Goal: Task Accomplishment & Management: Use online tool/utility

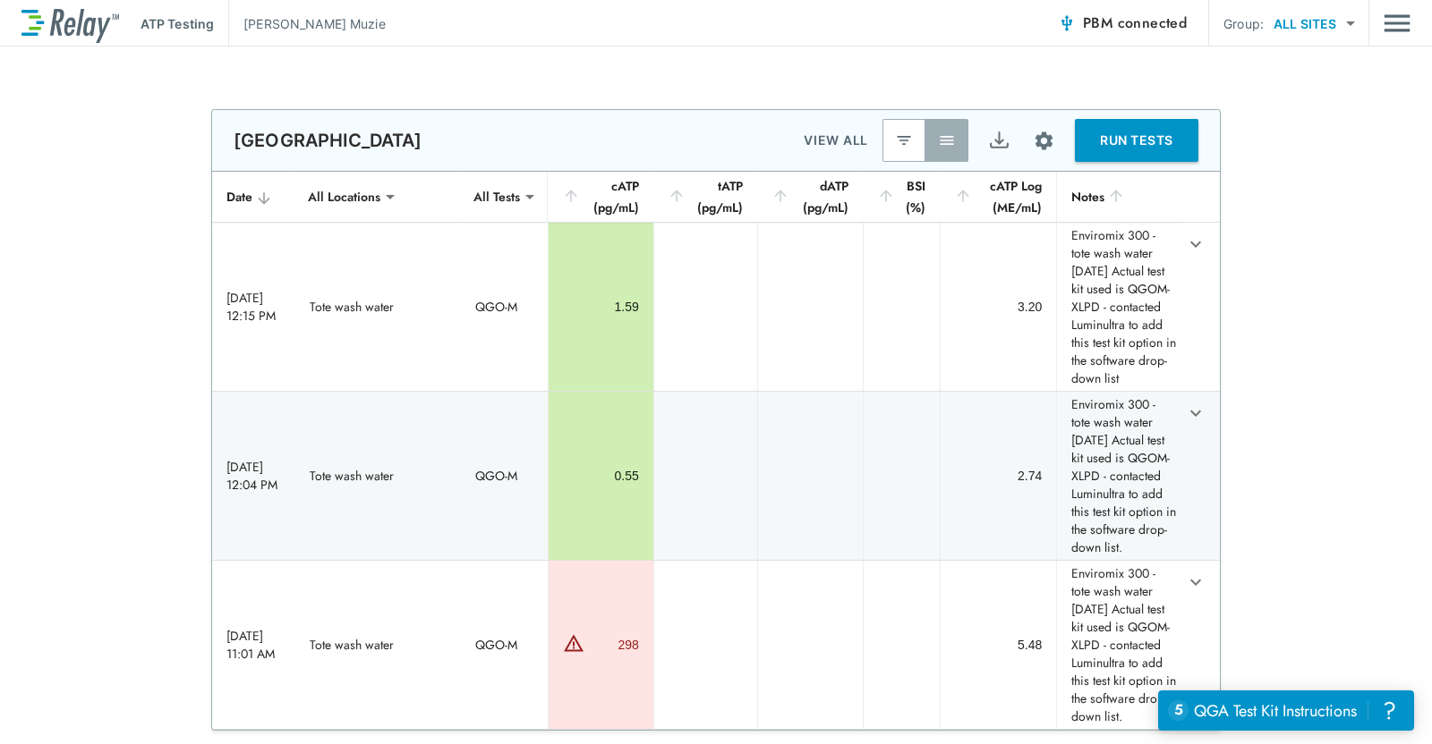
scroll to position [13, 0]
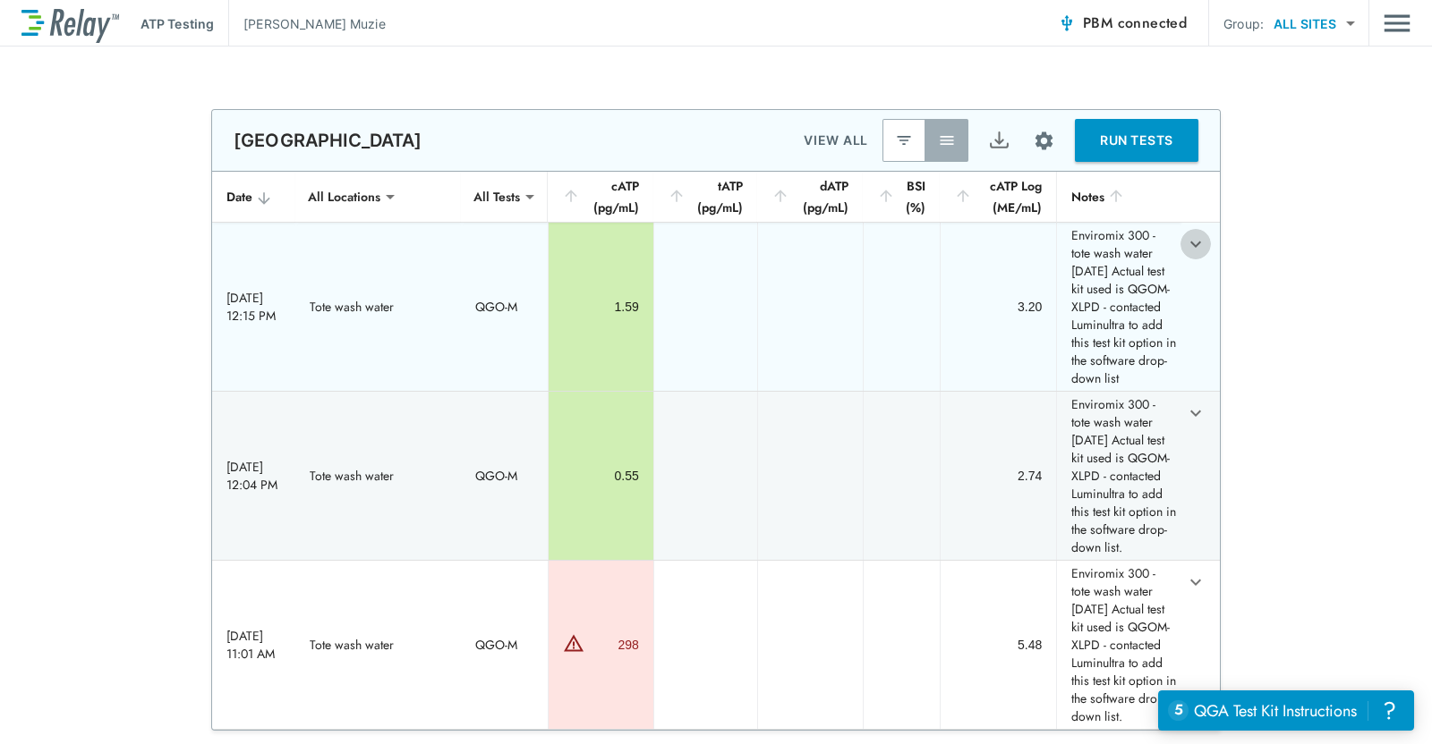
click at [1185, 244] on icon "expand row" at bounding box center [1195, 244] width 21 height 21
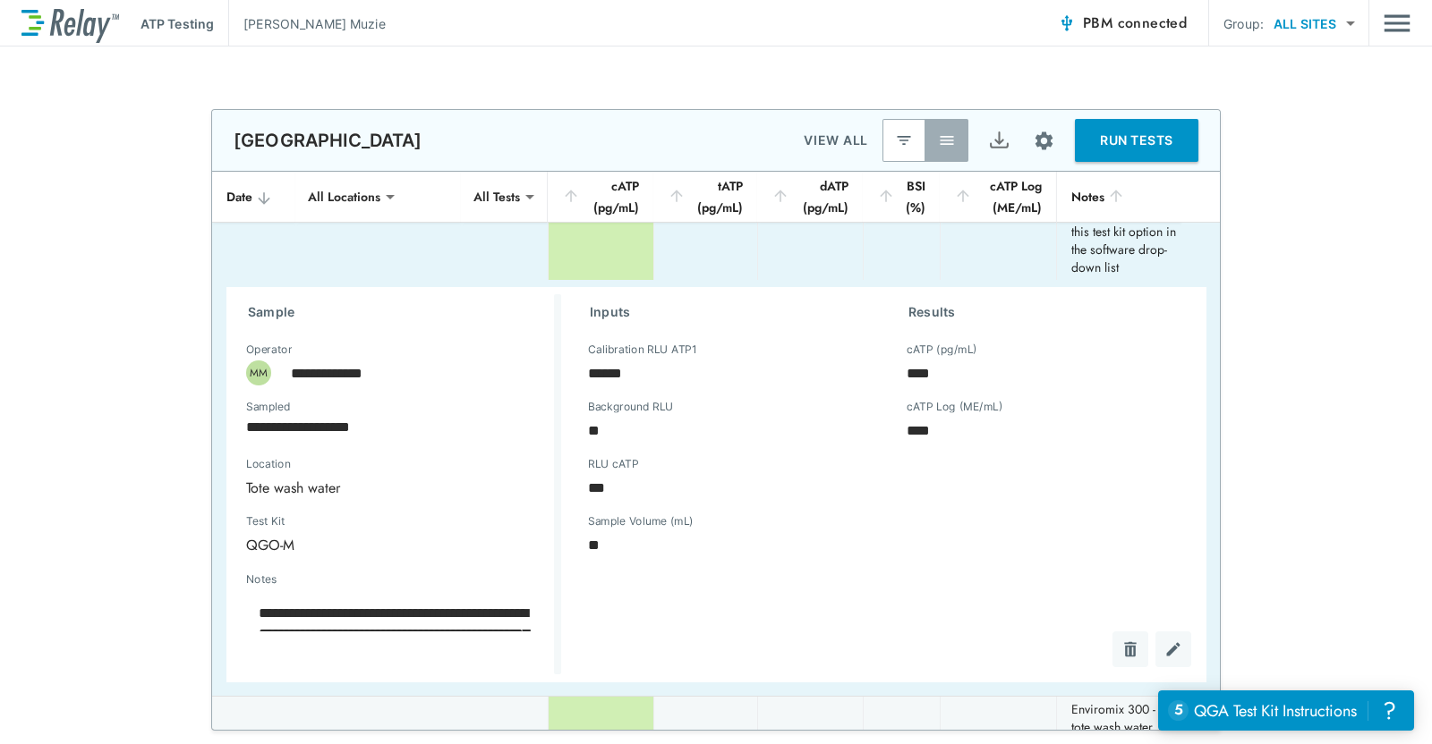
scroll to position [0, 0]
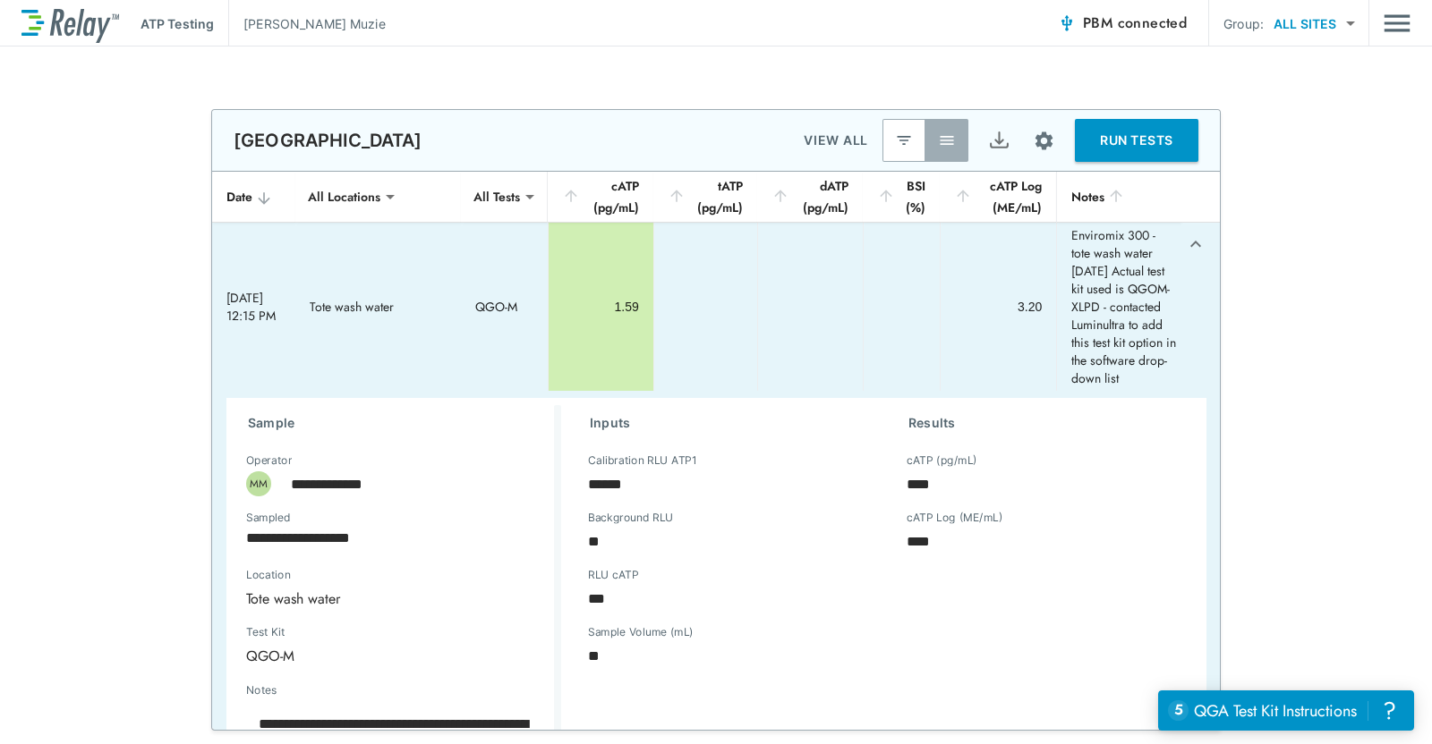
type textarea "*"
click at [1185, 243] on icon "expand row" at bounding box center [1195, 244] width 21 height 21
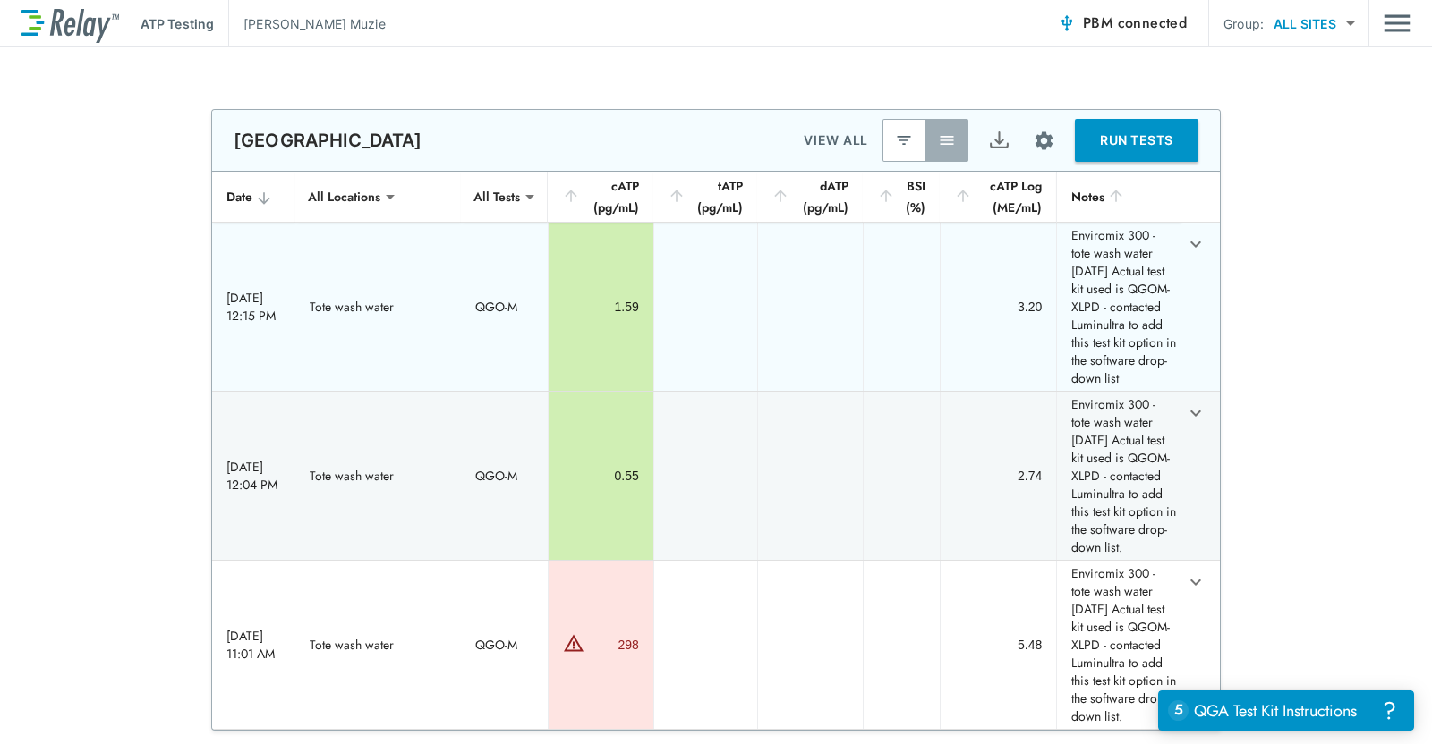
drag, startPoint x: 1071, startPoint y: 344, endPoint x: 1141, endPoint y: 446, distance: 123.6
click at [1141, 391] on td "Enviromix 300 - tote wash water [DATE] Actual test kit used is QGOM-XLPD - cont…" at bounding box center [1118, 307] width 124 height 168
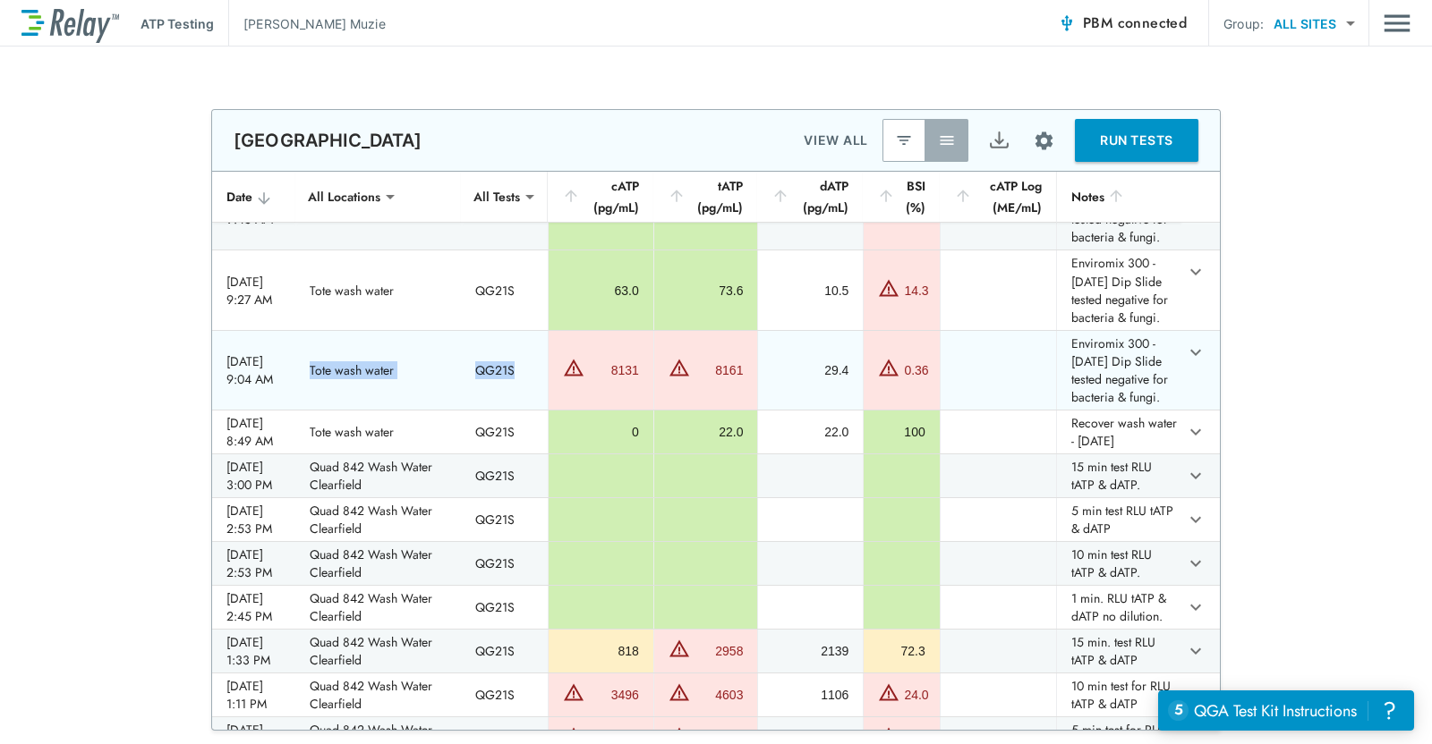
drag, startPoint x: 271, startPoint y: 678, endPoint x: 520, endPoint y: 668, distance: 248.9
click at [520, 410] on tr "[DATE] 9:04 AM Tote wash water QG21S 8131 8161 29.4 0.36 Enviromix 300 - [DATE]…" at bounding box center [715, 370] width 1007 height 79
drag, startPoint x: 609, startPoint y: 672, endPoint x: 636, endPoint y: 672, distance: 26.8
click at [636, 379] on div "8131" at bounding box center [614, 370] width 50 height 18
click at [609, 219] on div "27.3" at bounding box center [601, 210] width 76 height 18
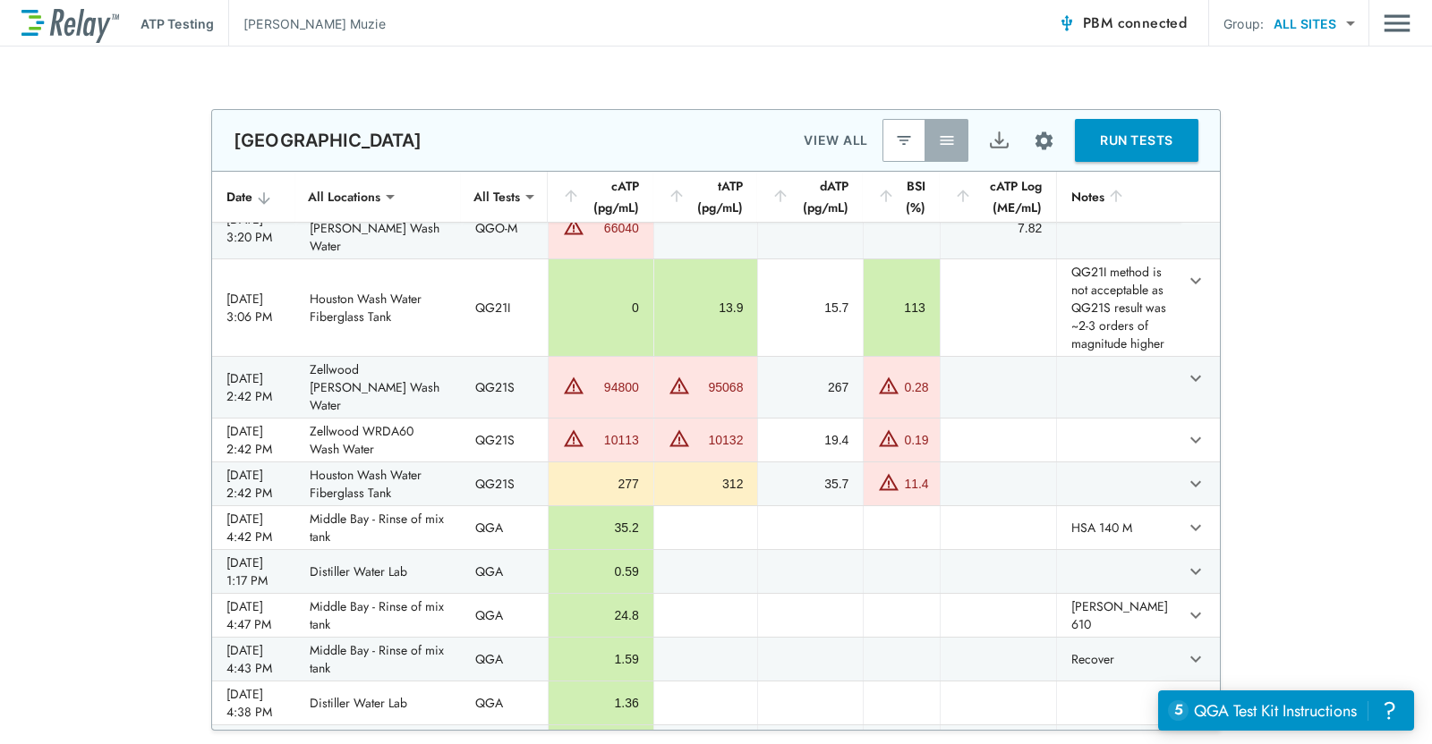
scroll to position [1453, 0]
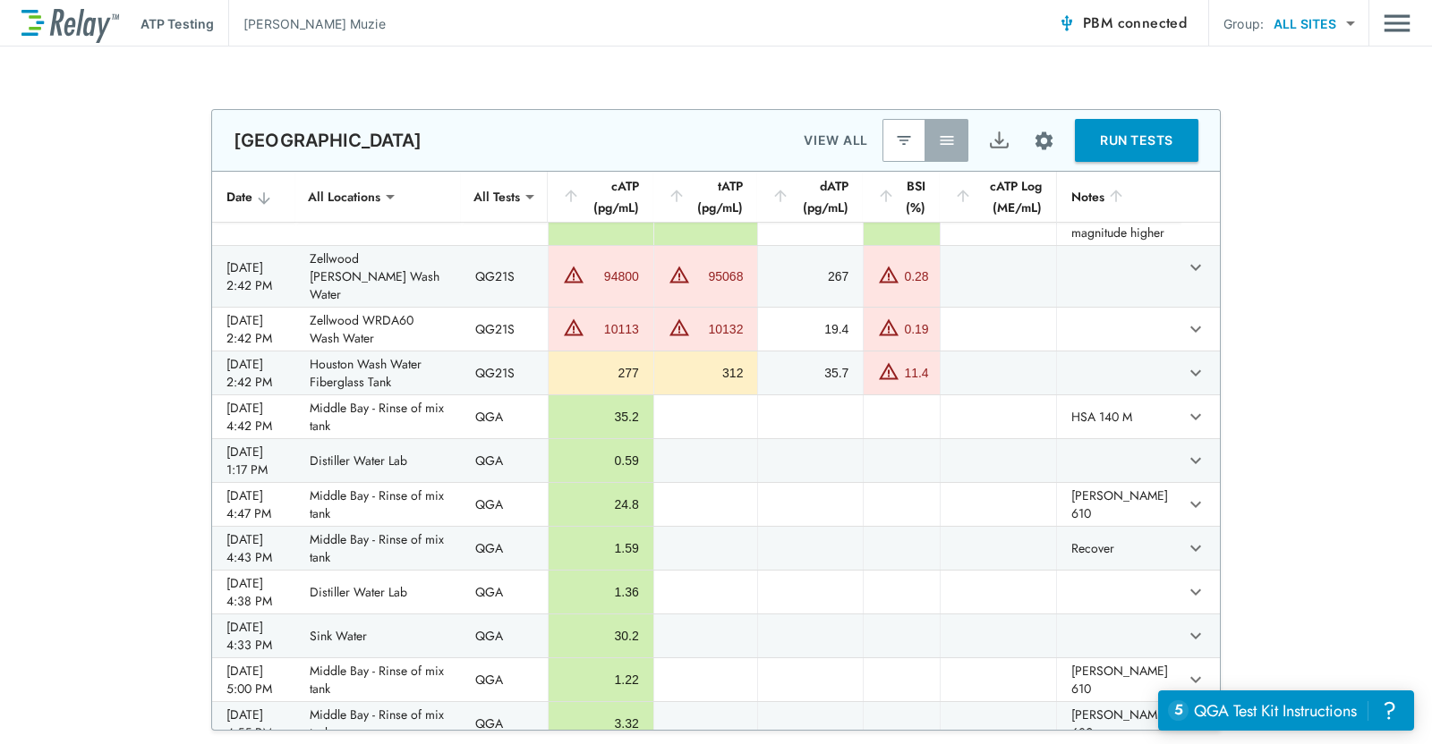
drag, startPoint x: 213, startPoint y: 400, endPoint x: 289, endPoint y: 415, distance: 77.6
drag, startPoint x: 617, startPoint y: 412, endPoint x: 643, endPoint y: 414, distance: 26.0
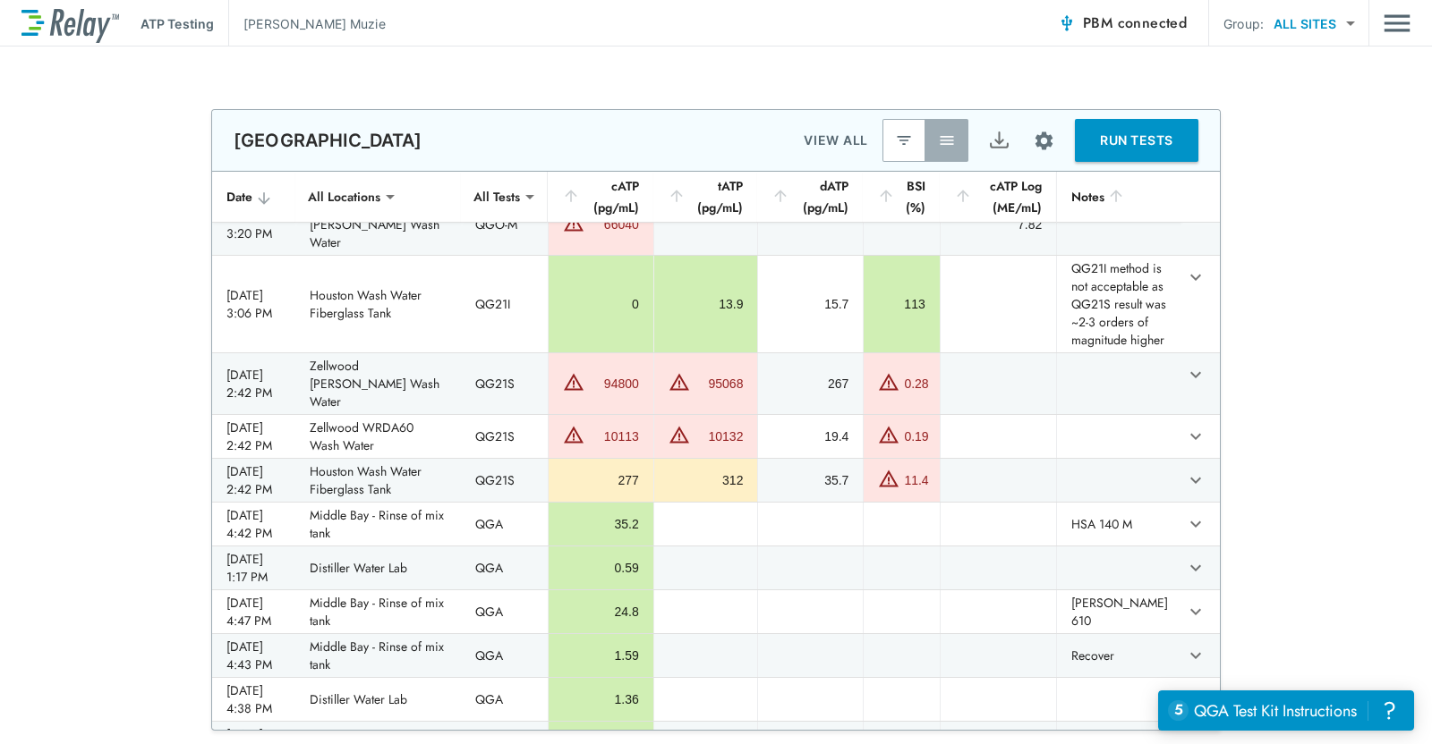
scroll to position [1342, 0]
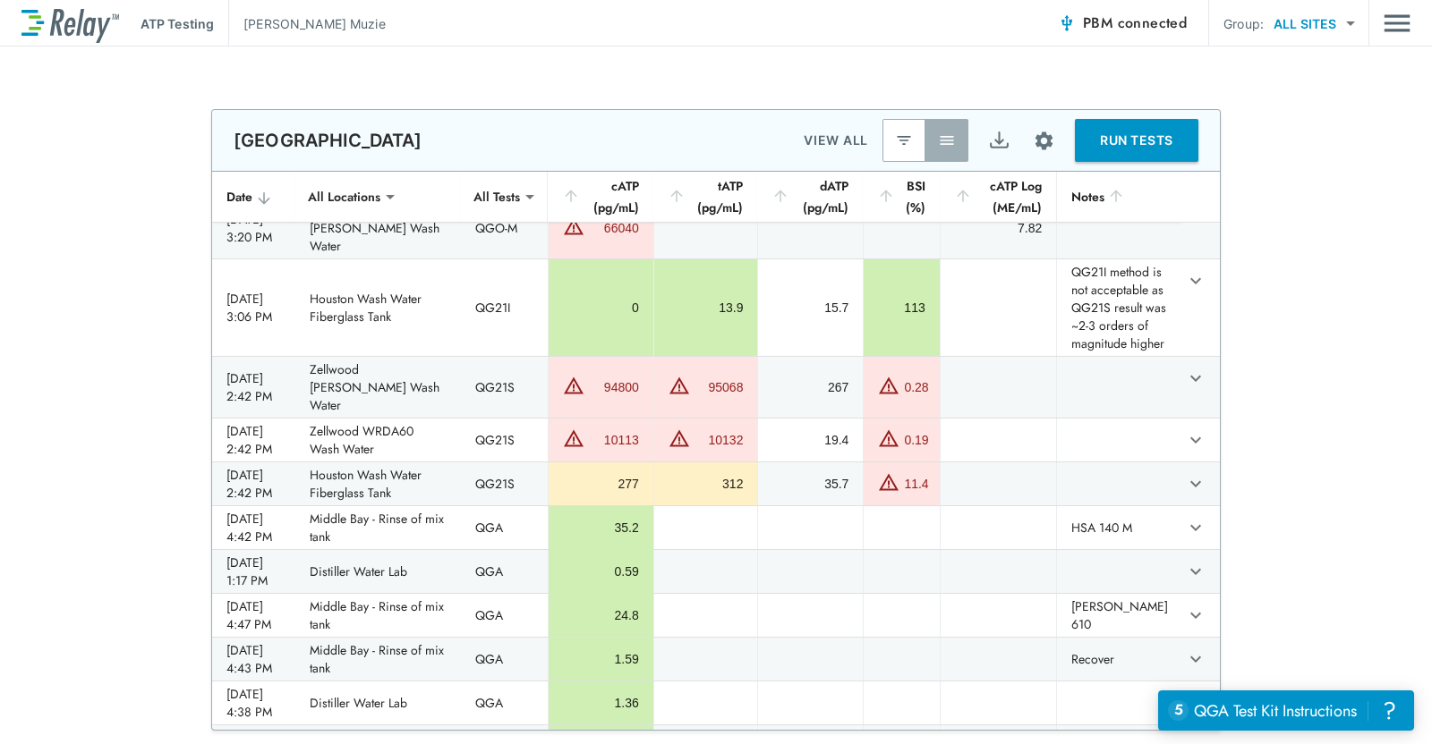
drag, startPoint x: 476, startPoint y: 357, endPoint x: 524, endPoint y: 360, distance: 48.4
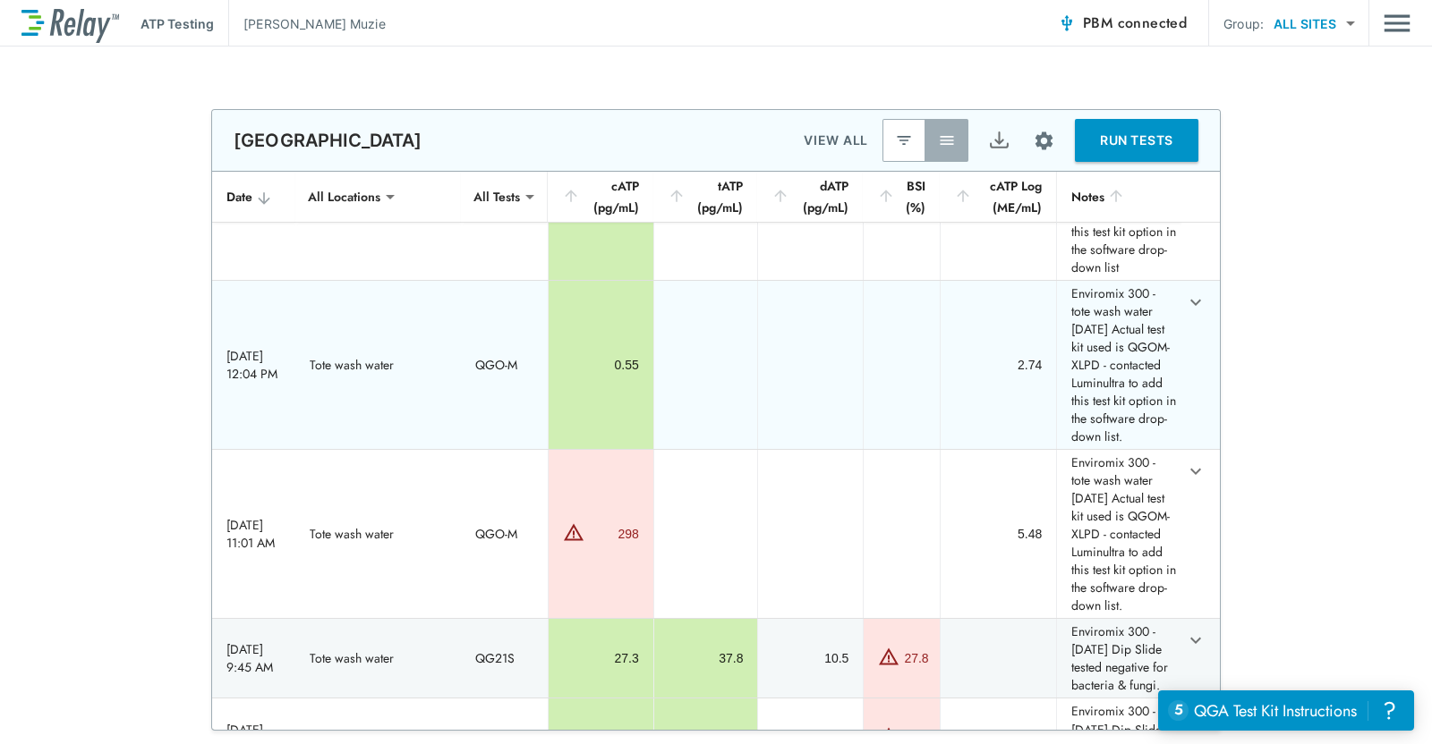
scroll to position [0, 0]
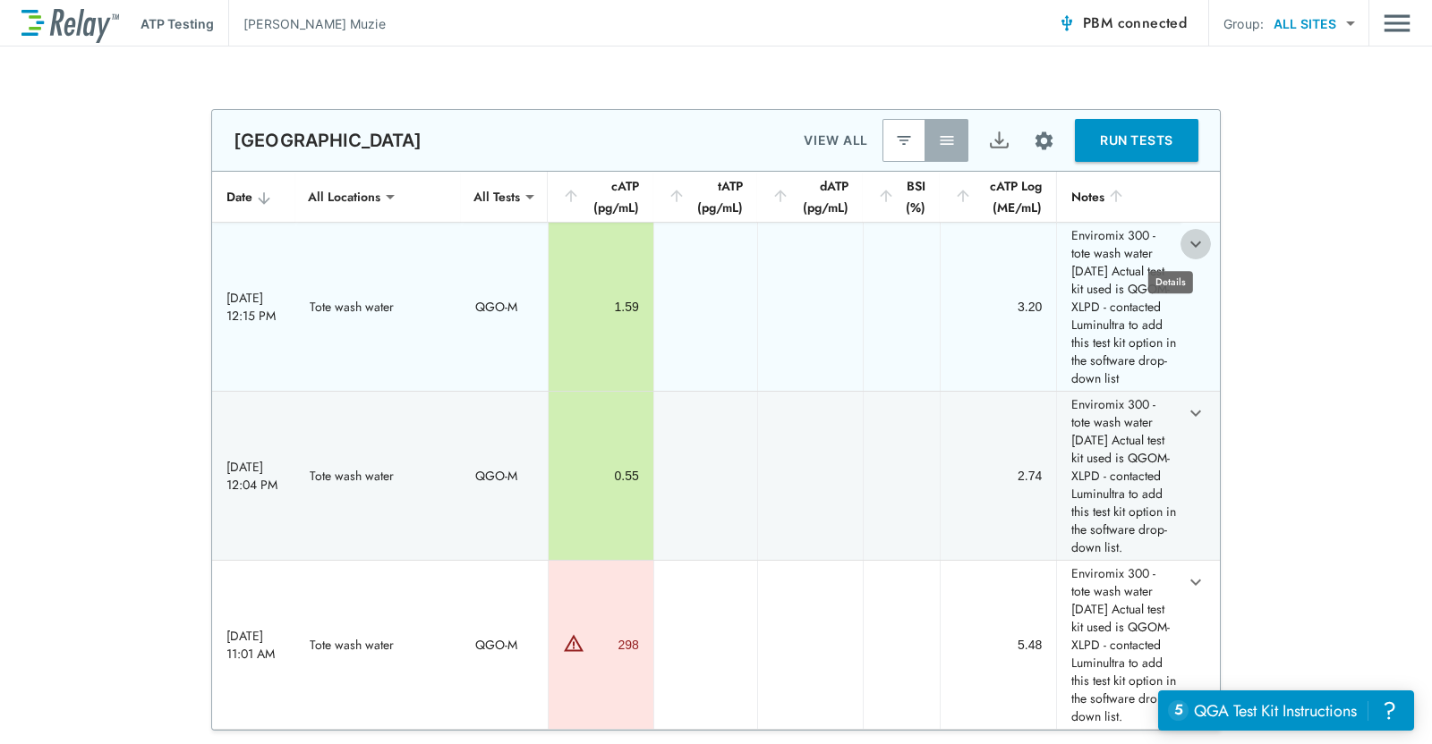
click at [1185, 247] on icon "expand row" at bounding box center [1195, 244] width 21 height 21
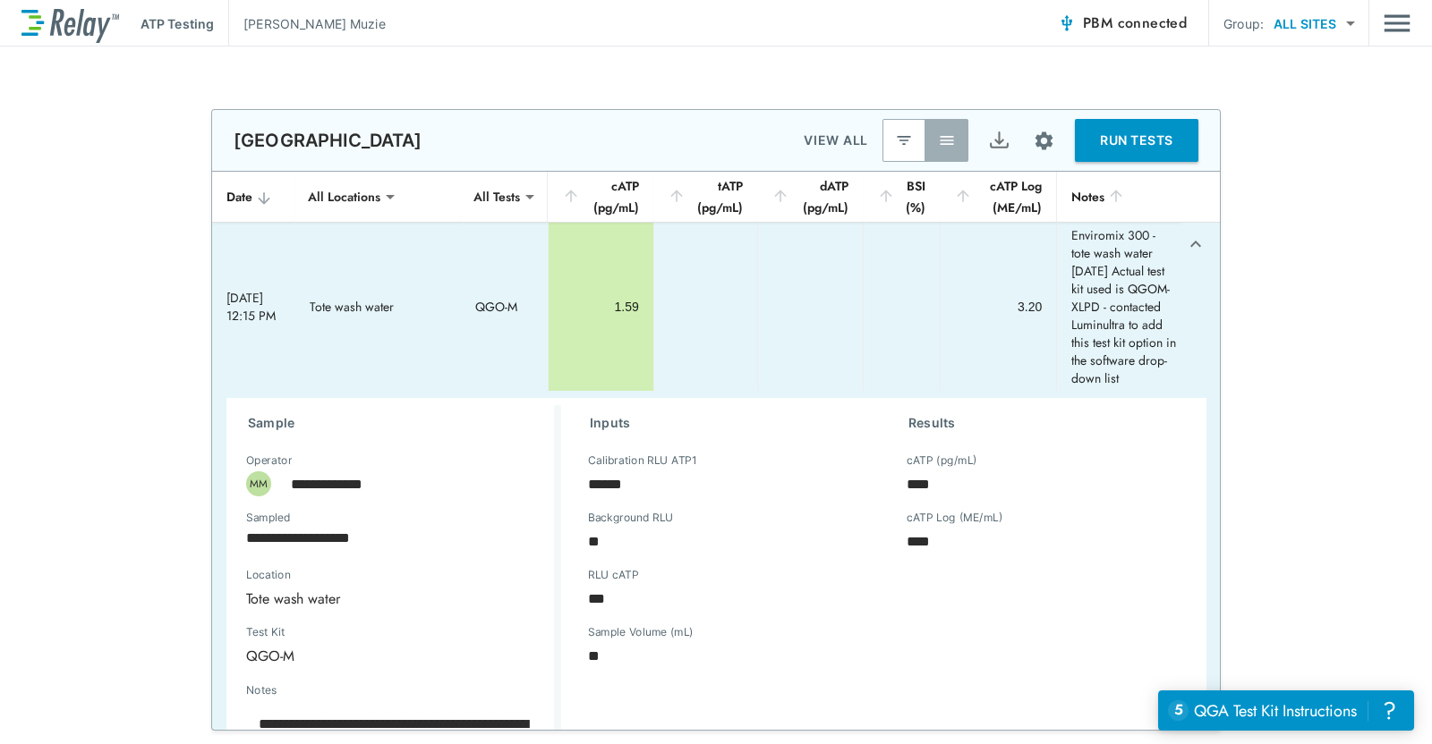
type textarea "*"
click at [1185, 238] on icon "expand row" at bounding box center [1195, 244] width 21 height 21
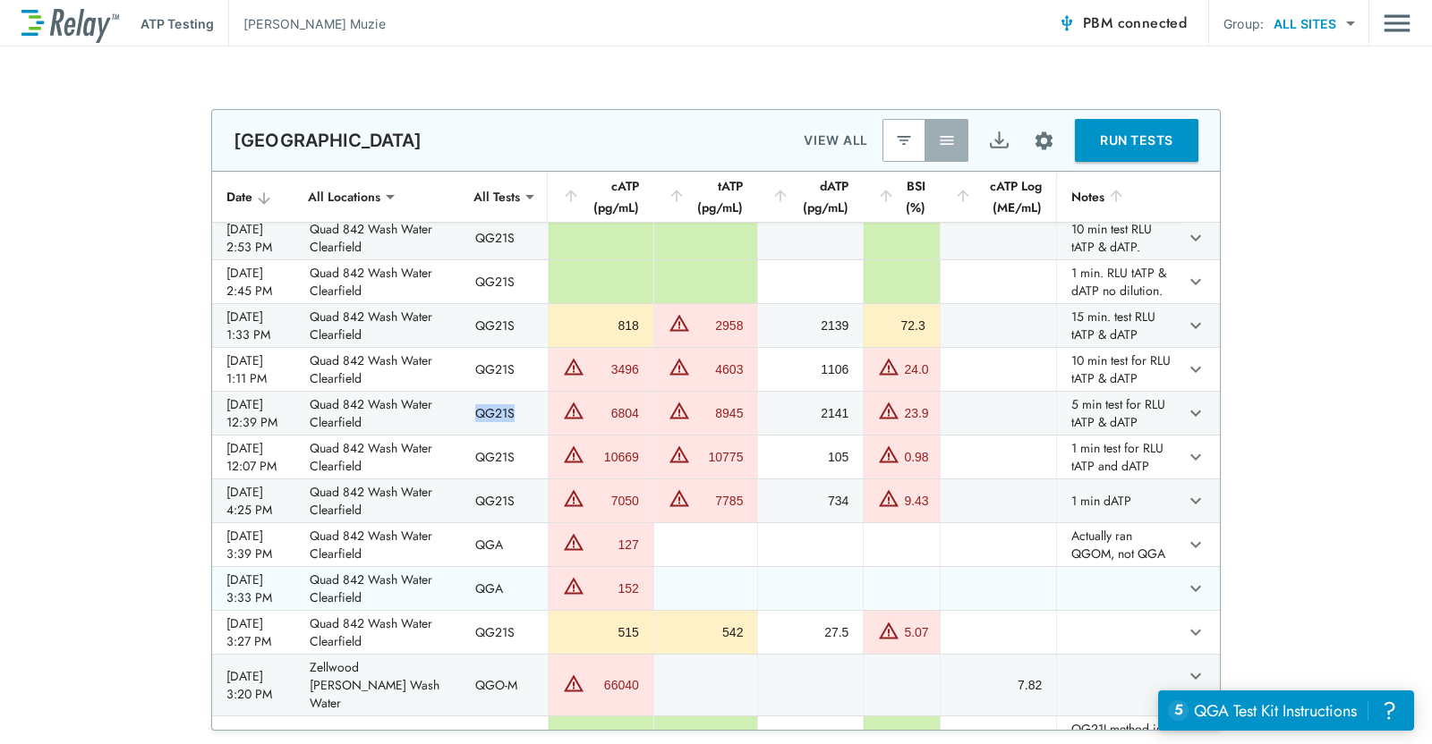
scroll to position [1677, 0]
